Goal: Information Seeking & Learning: Learn about a topic

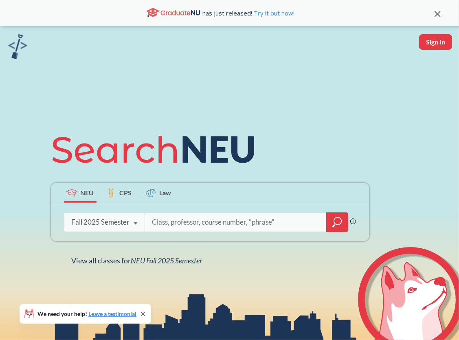
click at [162, 223] on input "search" at bounding box center [235, 221] width 169 height 17
type input "d"
type input "wed design"
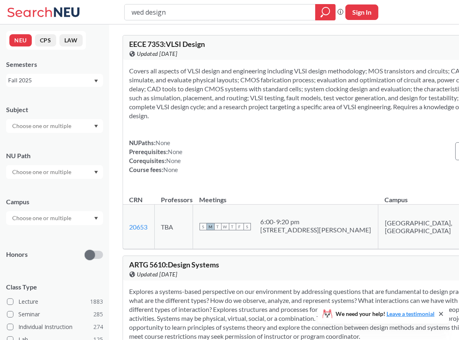
click at [43, 83] on div "Fall 2025" at bounding box center [50, 80] width 85 height 9
click at [224, 147] on div "NUPaths: None Prerequisites: None Corequisites: None Course fees: None View mor…" at bounding box center [338, 156] width 418 height 36
click at [39, 82] on div "Fall 2025" at bounding box center [50, 80] width 85 height 9
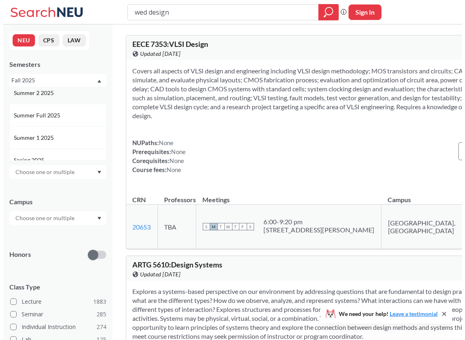
scroll to position [41, 0]
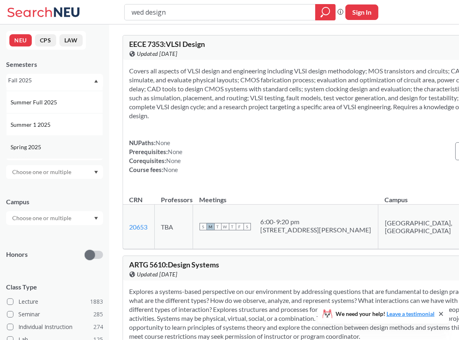
click at [38, 145] on span "Spring 2025" at bounding box center [27, 146] width 32 height 9
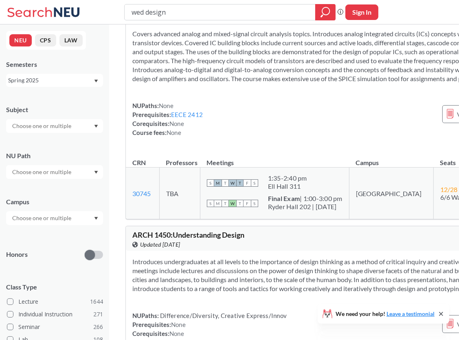
scroll to position [1588, 0]
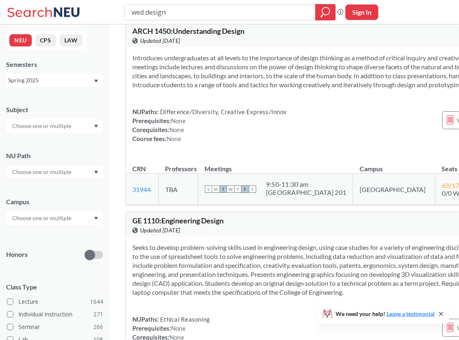
drag, startPoint x: 173, startPoint y: 7, endPoint x: 147, endPoint y: 14, distance: 26.9
click at [147, 14] on input "wed design" at bounding box center [220, 12] width 179 height 14
type input "wed development"
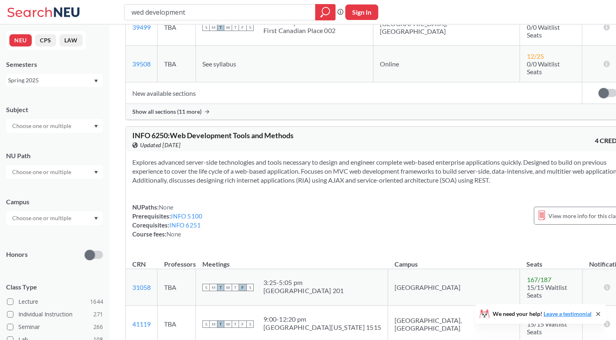
scroll to position [6147, 0]
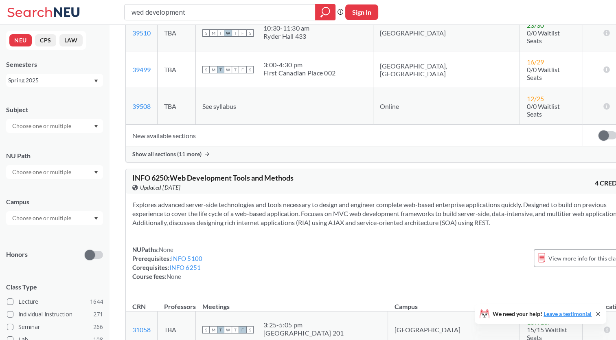
scroll to position [6106, 0]
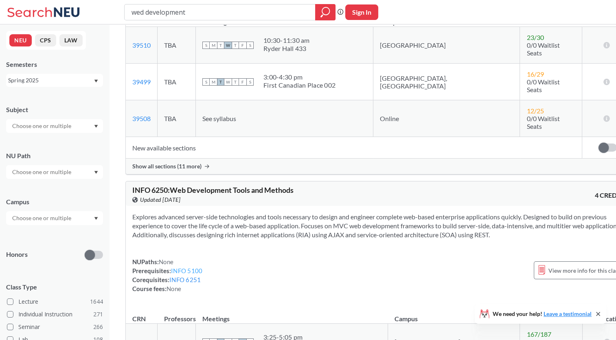
click at [181, 267] on link "INFO 5100" at bounding box center [186, 270] width 31 height 7
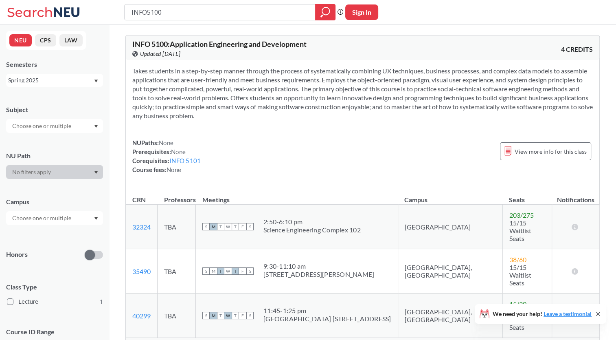
drag, startPoint x: 181, startPoint y: 12, endPoint x: 121, endPoint y: 12, distance: 59.8
click at [124, 14] on div "INFO5100 Phrase search guarantees the exact search appears in the results. Ex. …" at bounding box center [308, 12] width 616 height 24
type input "web design"
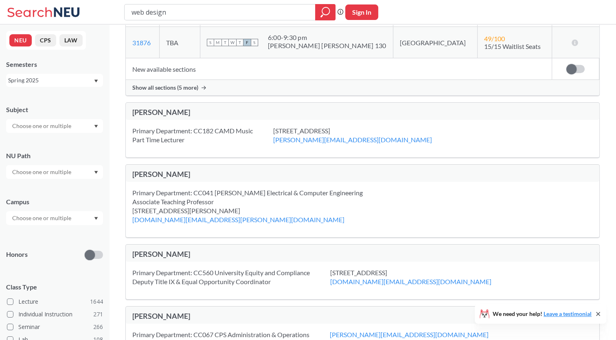
scroll to position [733, 0]
